Goal: Obtain resource: Download file/media

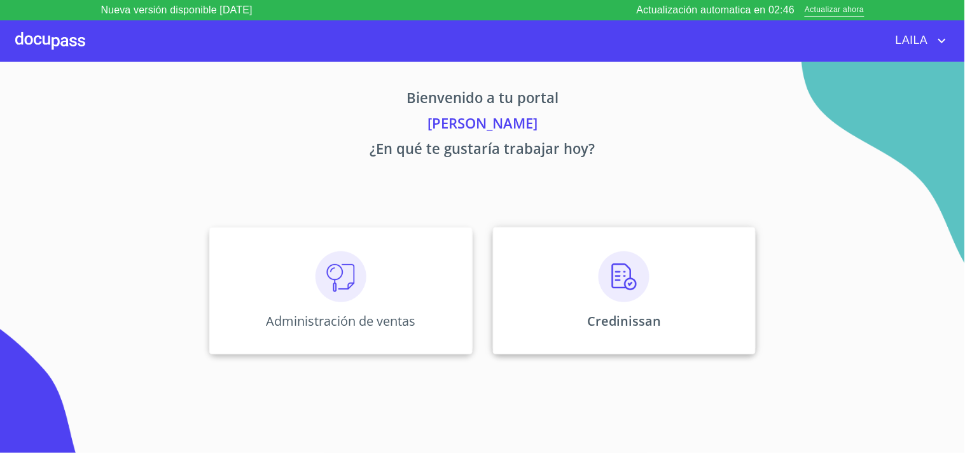
click at [577, 249] on div "Credinissan" at bounding box center [624, 290] width 263 height 127
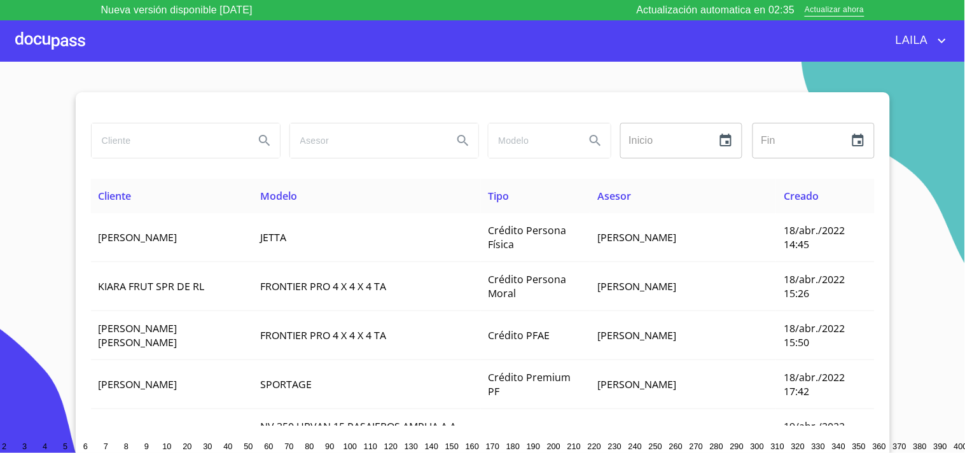
click at [188, 135] on input "search" at bounding box center [168, 140] width 153 height 34
type input "g"
type input "[PERSON_NAME]"
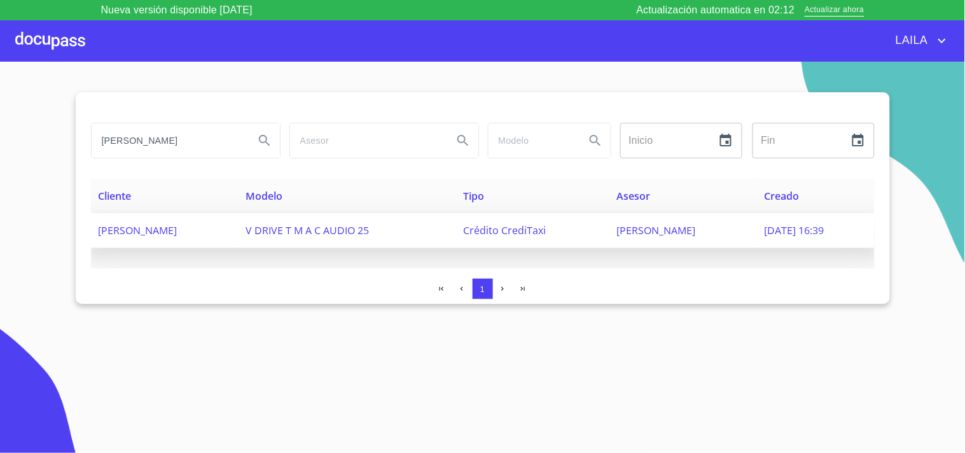
click at [172, 221] on td "[PERSON_NAME]" at bounding box center [165, 230] width 148 height 35
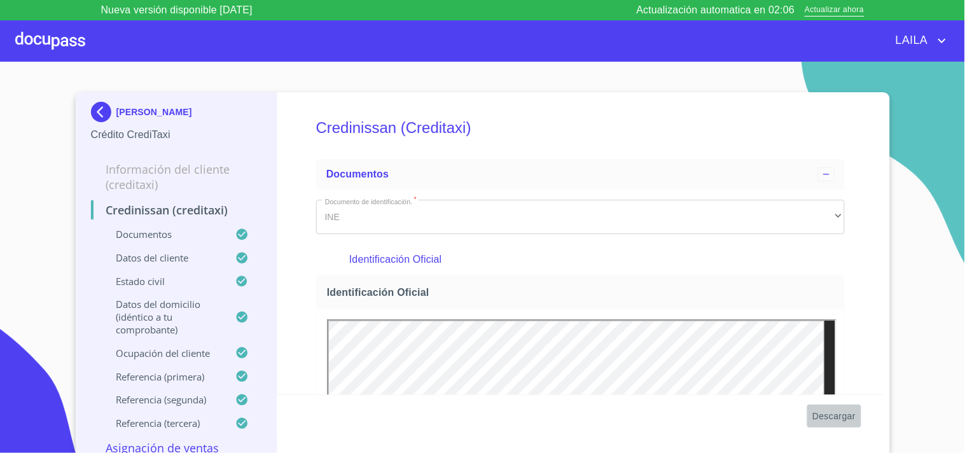
click at [823, 418] on span "Descargar" at bounding box center [833, 416] width 43 height 16
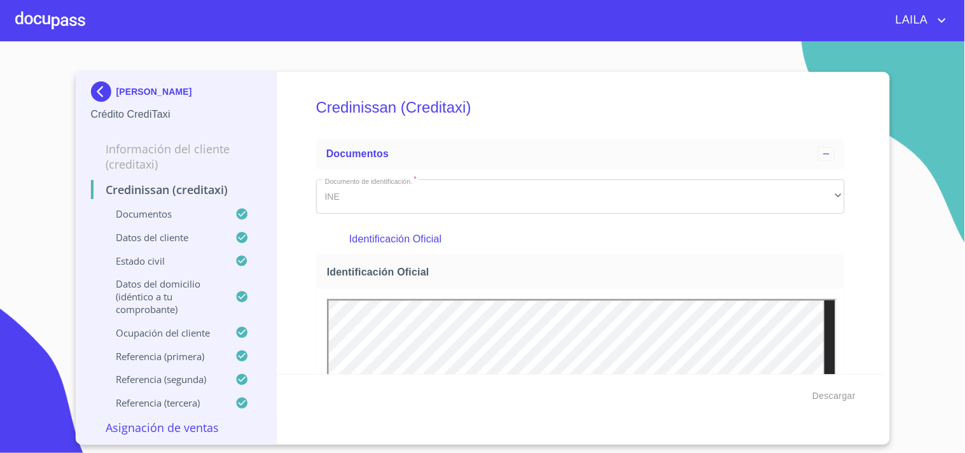
click at [99, 88] on img at bounding box center [103, 91] width 25 height 20
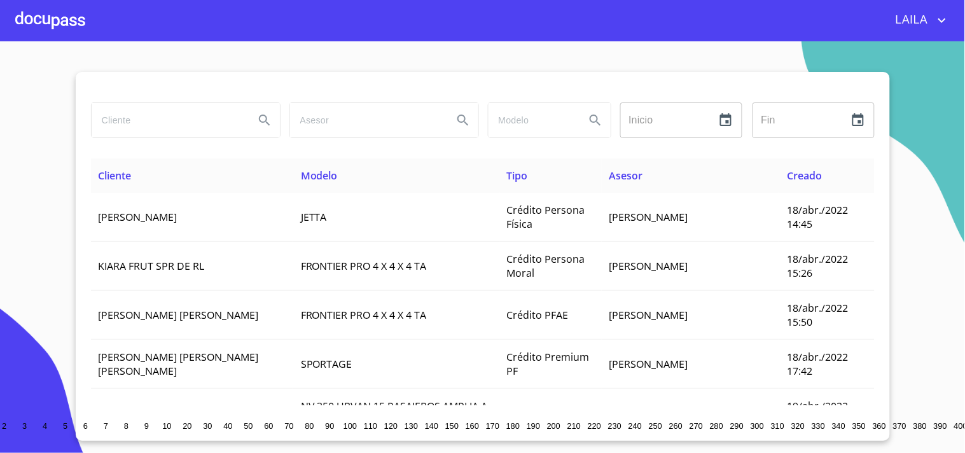
click at [151, 125] on input "search" at bounding box center [168, 120] width 153 height 34
click at [125, 120] on input "search" at bounding box center [168, 120] width 153 height 34
type input "JIMENEZ ORTEGA JOSE"
